Goal: Task Accomplishment & Management: Manage account settings

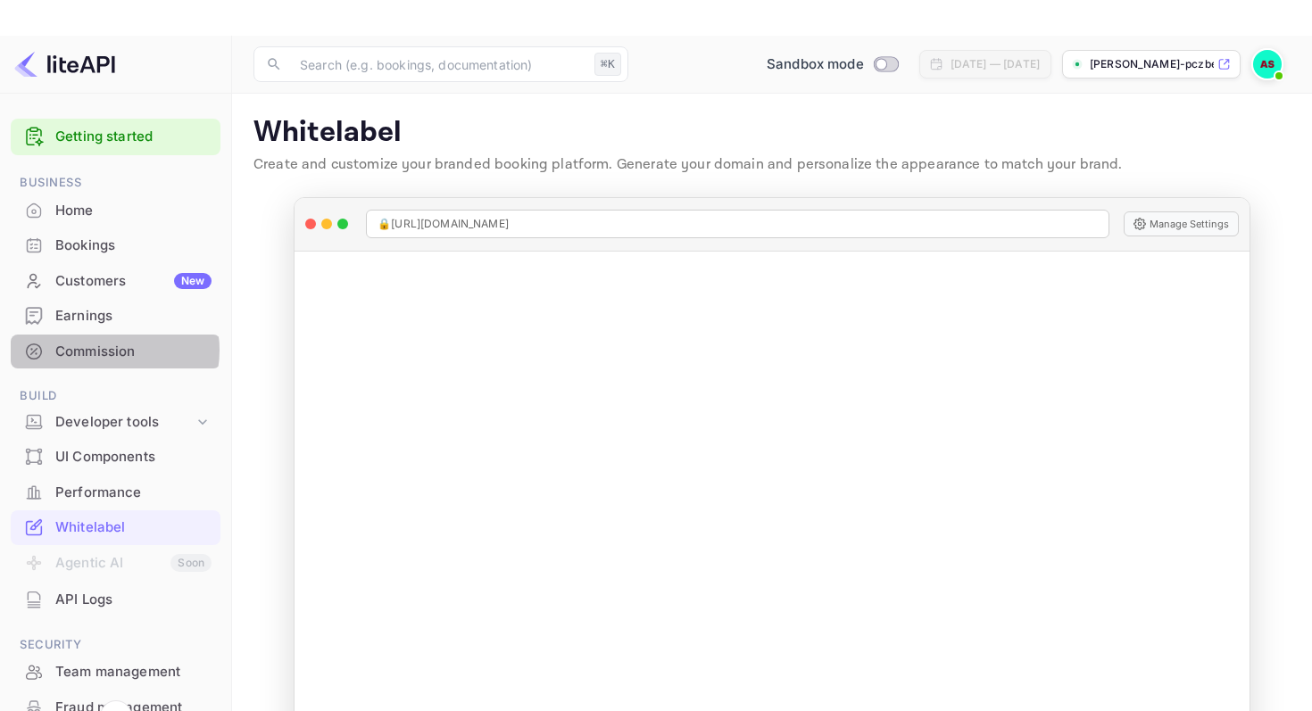
click at [104, 351] on div "Commission" at bounding box center [133, 352] width 156 height 21
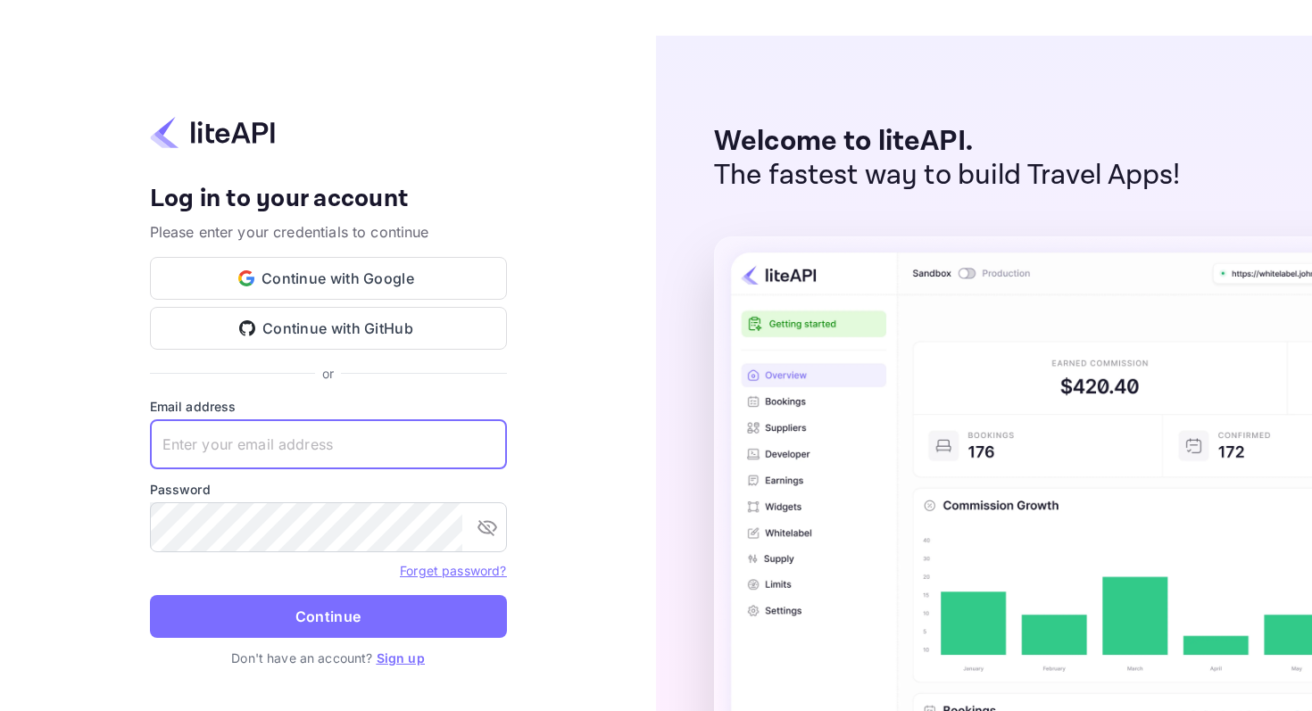
click at [327, 444] on input "text" at bounding box center [328, 444] width 357 height 50
type input "elatourismtechnologies@gmail.com"
click at [488, 527] on icon "toggle password visibility" at bounding box center [487, 528] width 20 height 16
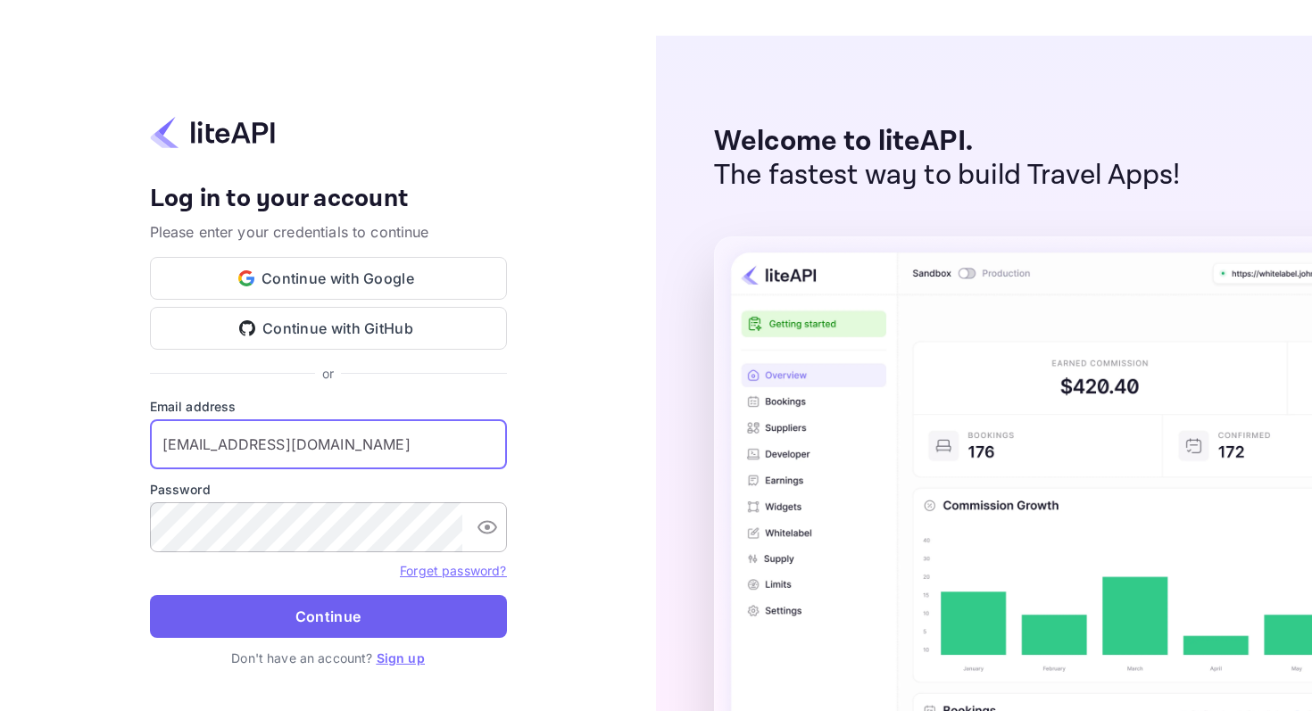
click at [332, 619] on button "Continue" at bounding box center [328, 616] width 357 height 43
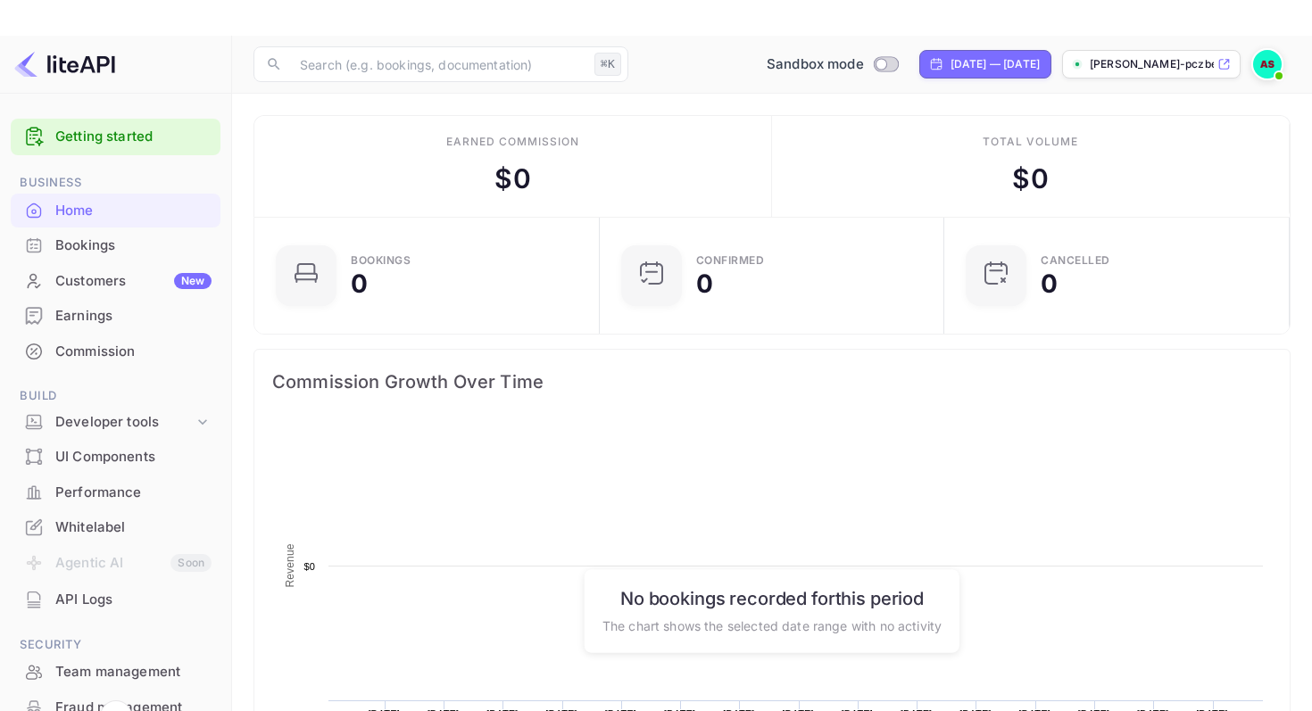
scroll to position [290, 335]
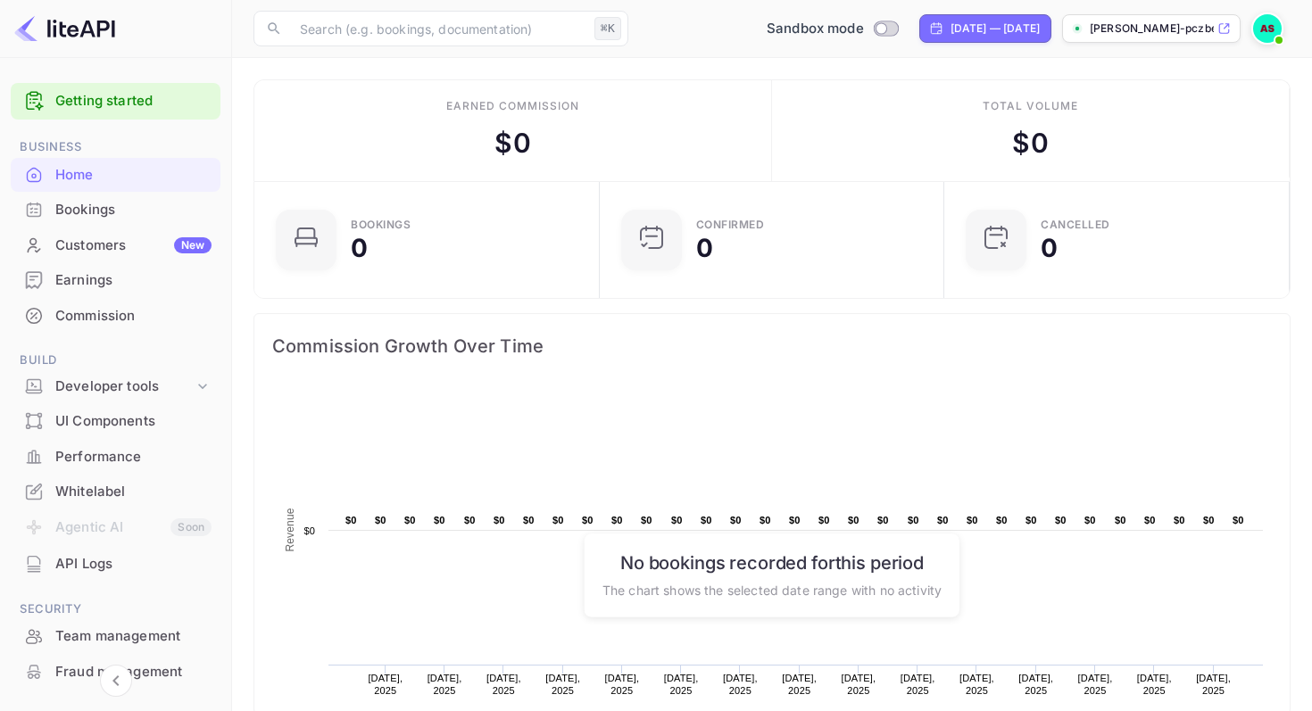
click at [104, 305] on div "Commission" at bounding box center [116, 316] width 210 height 35
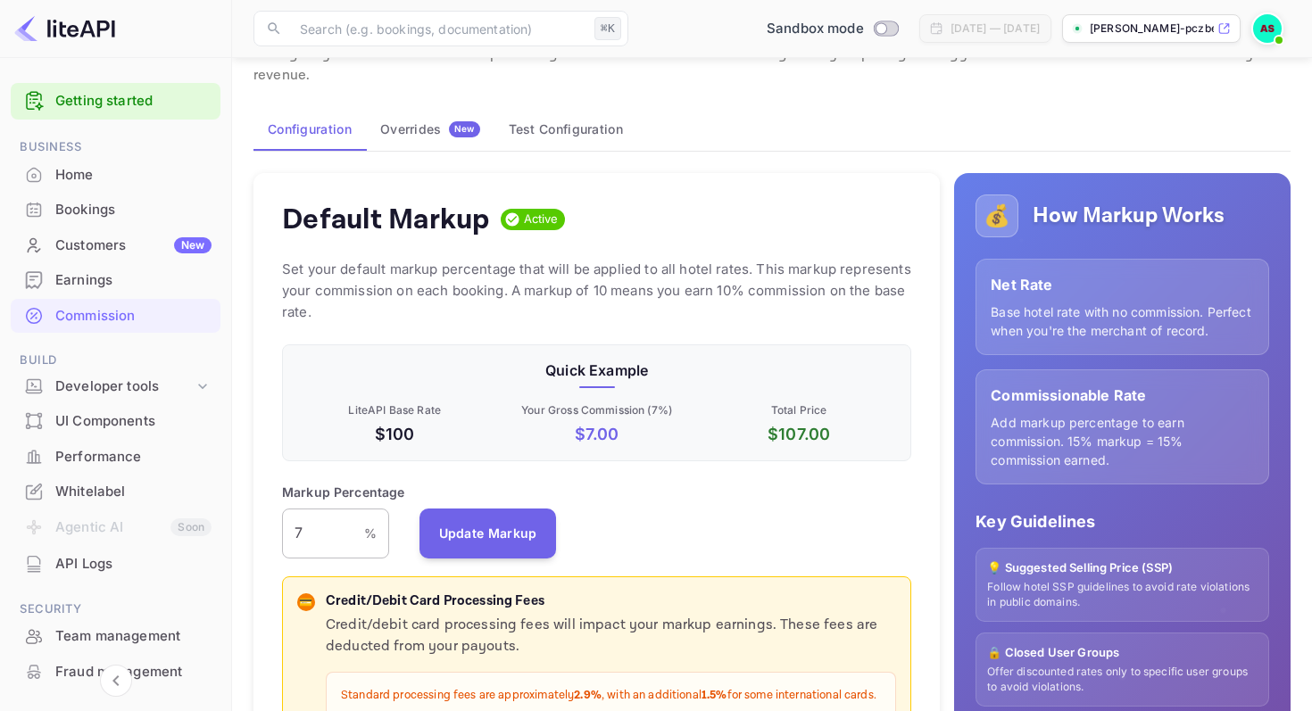
scroll to position [81, 0]
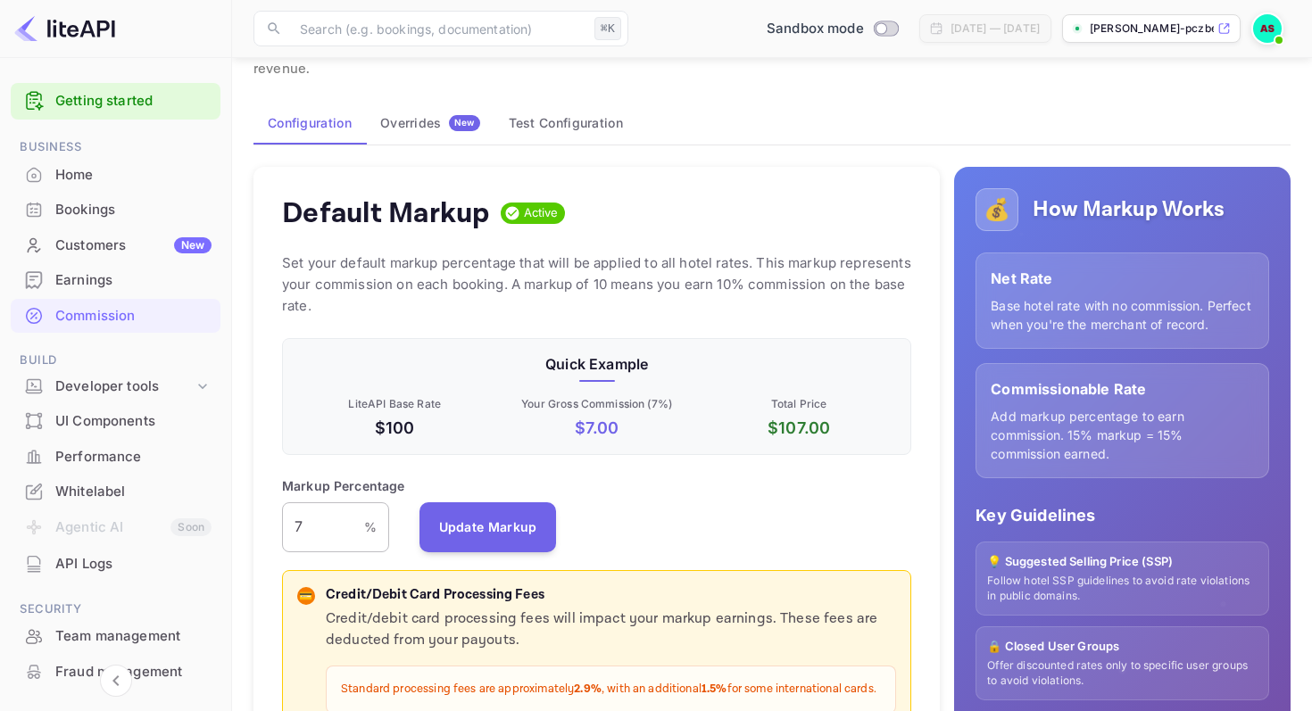
click at [311, 518] on input "7" at bounding box center [323, 527] width 82 height 50
type input "5"
click at [505, 522] on button "Update Markup" at bounding box center [487, 526] width 137 height 50
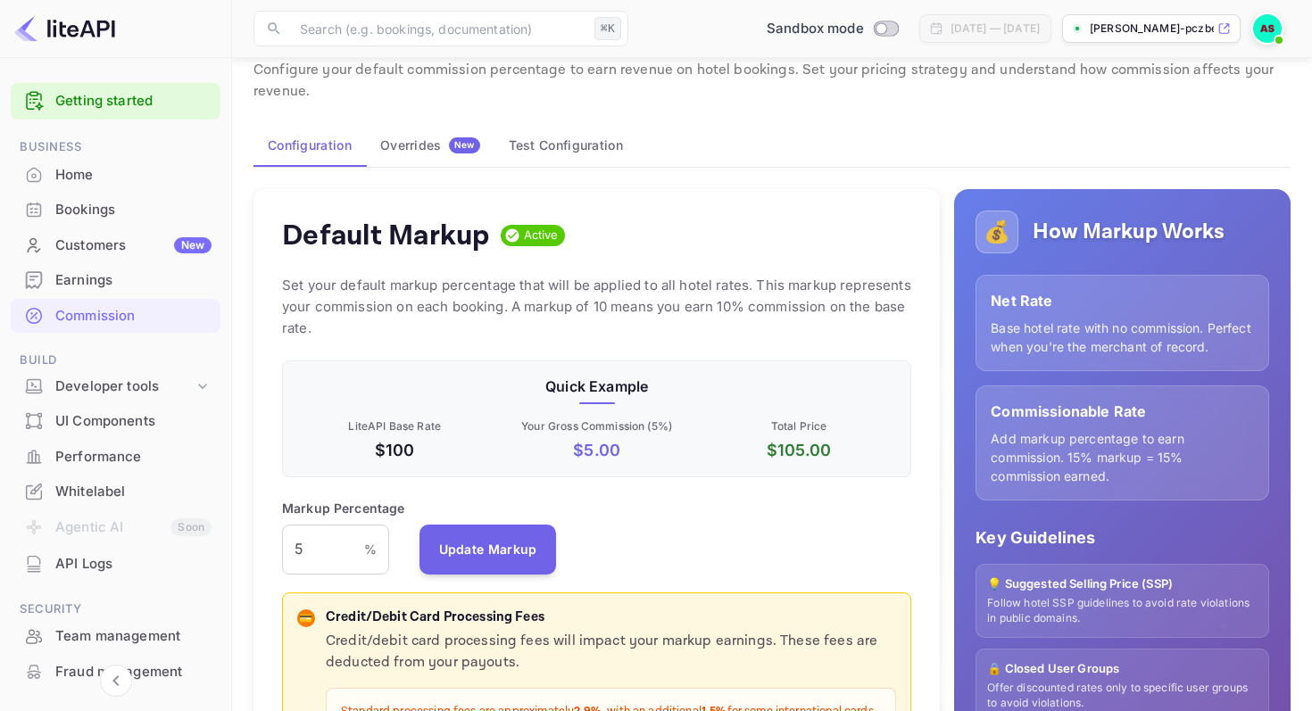
scroll to position [0, 0]
